Goal: Transaction & Acquisition: Purchase product/service

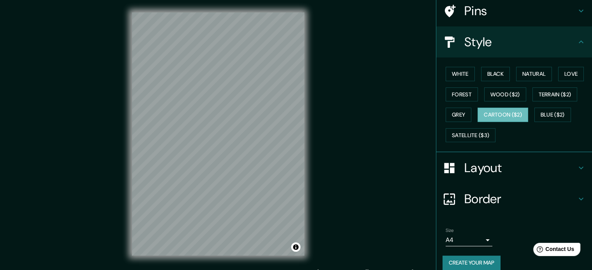
scroll to position [69, 0]
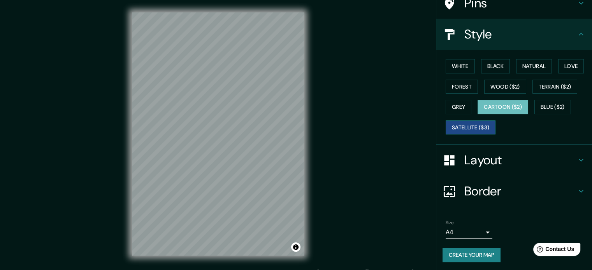
click at [464, 123] on button "Satellite ($3)" at bounding box center [470, 128] width 50 height 14
click at [453, 106] on button "Grey" at bounding box center [458, 107] width 26 height 14
click at [485, 101] on button "Cartoon ($2)" at bounding box center [502, 107] width 51 height 14
click at [490, 83] on button "Wood ($2)" at bounding box center [505, 87] width 42 height 14
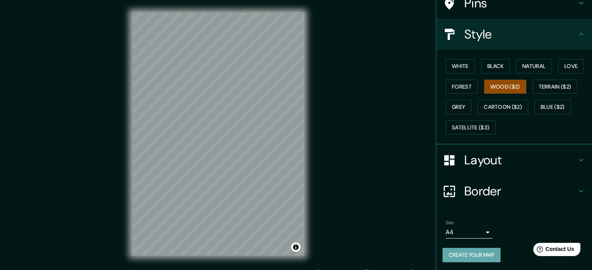
click at [442, 253] on button "Create your map" at bounding box center [471, 255] width 58 height 14
